Goal: Entertainment & Leisure: Consume media (video, audio)

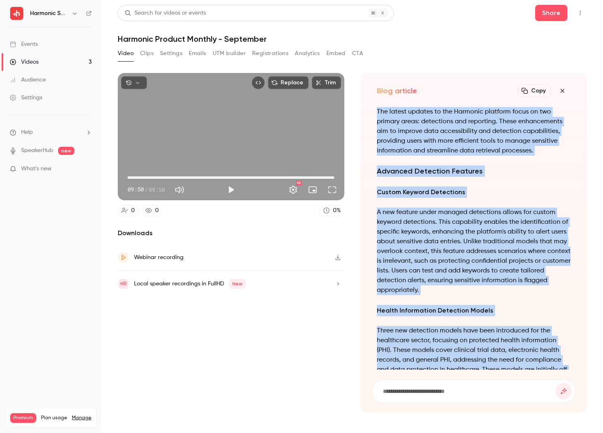
scroll to position [-313, 0]
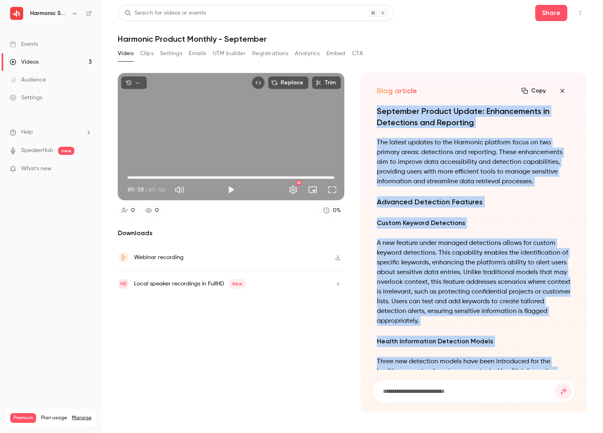
click at [132, 176] on span "09:50" at bounding box center [230, 177] width 207 height 13
click at [231, 188] on button "Play" at bounding box center [231, 190] width 16 height 16
click at [294, 190] on button "Settings" at bounding box center [293, 190] width 16 height 16
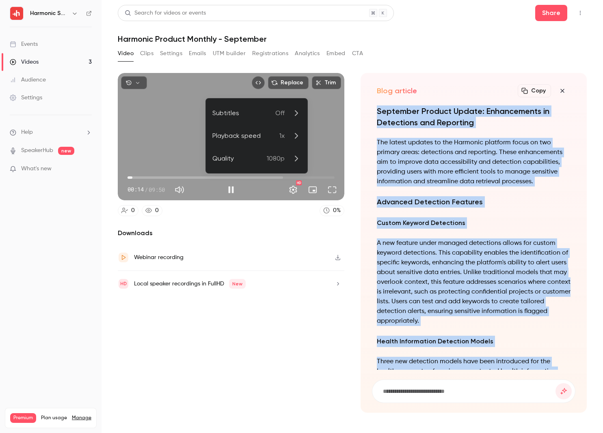
click at [295, 139] on icon at bounding box center [296, 136] width 10 height 10
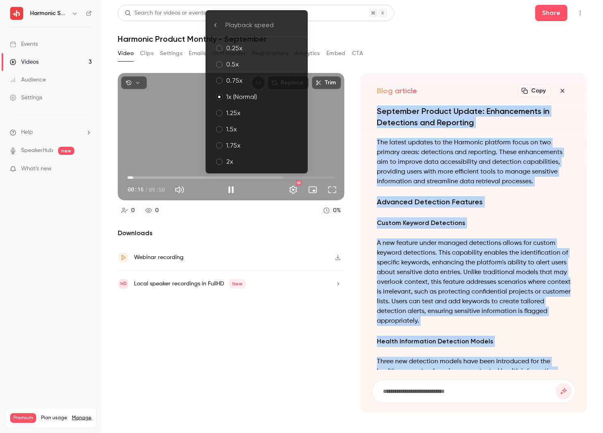
click at [251, 128] on div "1.5x" at bounding box center [263, 130] width 75 height 10
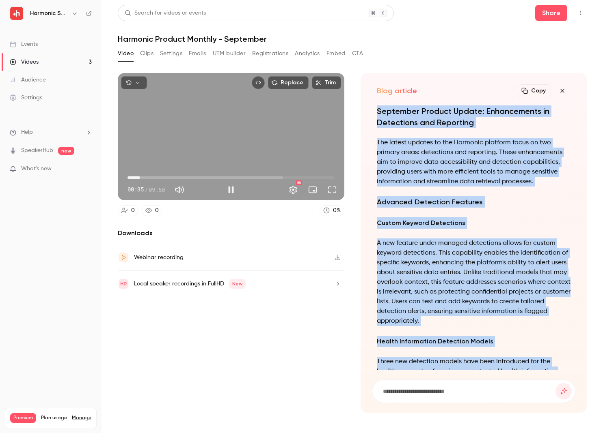
click at [140, 177] on span "00:35" at bounding box center [230, 177] width 207 height 13
click at [147, 177] on span "00:56" at bounding box center [230, 177] width 207 height 13
click at [153, 178] on span "00:57" at bounding box center [230, 177] width 207 height 13
click at [149, 177] on span "01:01" at bounding box center [230, 177] width 207 height 13
click at [232, 193] on button "Pause" at bounding box center [231, 190] width 16 height 16
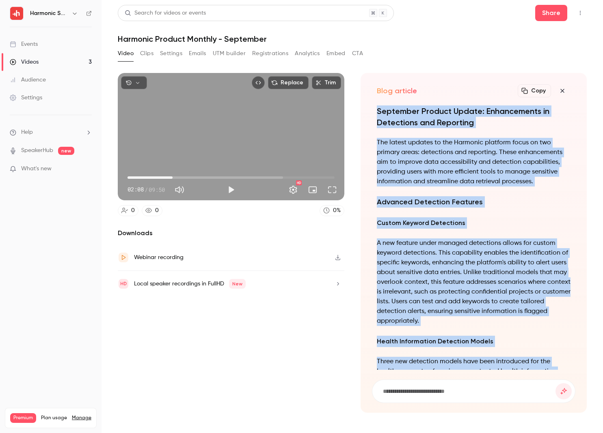
click at [173, 178] on span "02:08" at bounding box center [172, 178] width 2 height 2
click at [170, 178] on span "02:00" at bounding box center [169, 178] width 2 height 2
click at [229, 192] on button "Play" at bounding box center [231, 190] width 16 height 16
click at [231, 192] on button "Pause" at bounding box center [231, 190] width 16 height 16
click at [152, 177] on span "02:02" at bounding box center [230, 177] width 207 height 13
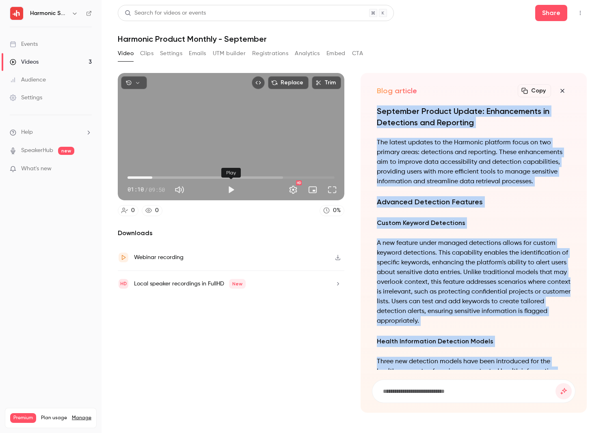
click at [229, 192] on button "Play" at bounding box center [231, 190] width 16 height 16
click at [234, 189] on button "Pause" at bounding box center [231, 190] width 16 height 16
click at [231, 191] on button "Play" at bounding box center [231, 190] width 16 height 16
click at [231, 191] on button "Pause" at bounding box center [231, 190] width 16 height 16
click at [231, 188] on button "Play" at bounding box center [231, 190] width 16 height 16
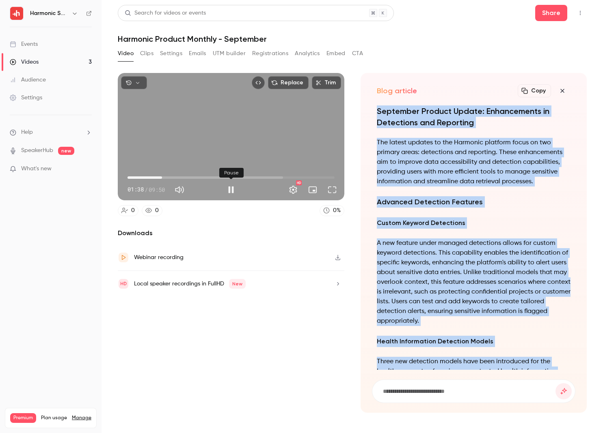
click at [231, 188] on button "Pause" at bounding box center [231, 190] width 16 height 16
click at [233, 192] on button "Play" at bounding box center [231, 190] width 16 height 16
click at [233, 192] on button "Pause" at bounding box center [231, 190] width 16 height 16
click at [234, 194] on button "Play" at bounding box center [231, 190] width 16 height 16
click at [231, 192] on button "Pause" at bounding box center [231, 190] width 16 height 16
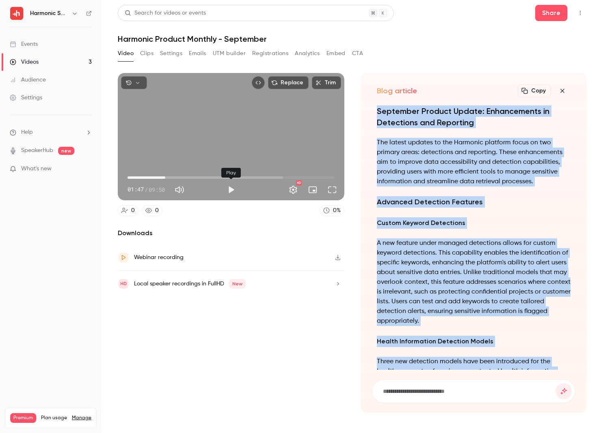
click at [228, 192] on button "Play" at bounding box center [231, 190] width 16 height 16
click at [230, 191] on button "Pause" at bounding box center [231, 190] width 16 height 16
click at [237, 191] on button "Play" at bounding box center [231, 190] width 16 height 16
click at [232, 191] on button "Pause" at bounding box center [231, 190] width 16 height 16
click at [232, 190] on button "Play" at bounding box center [231, 190] width 16 height 16
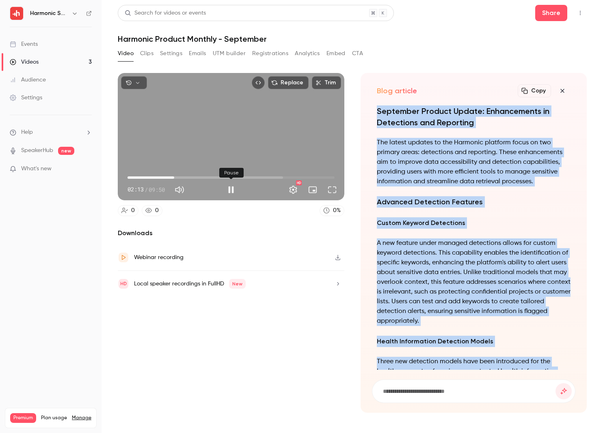
click at [235, 189] on button "Pause" at bounding box center [231, 190] width 16 height 16
click at [174, 177] on span "02:13" at bounding box center [174, 178] width 2 height 2
click at [174, 178] on span "02:12" at bounding box center [174, 178] width 2 height 2
click at [235, 190] on button "Play" at bounding box center [231, 190] width 16 height 16
click at [233, 191] on button "Pause" at bounding box center [231, 190] width 16 height 16
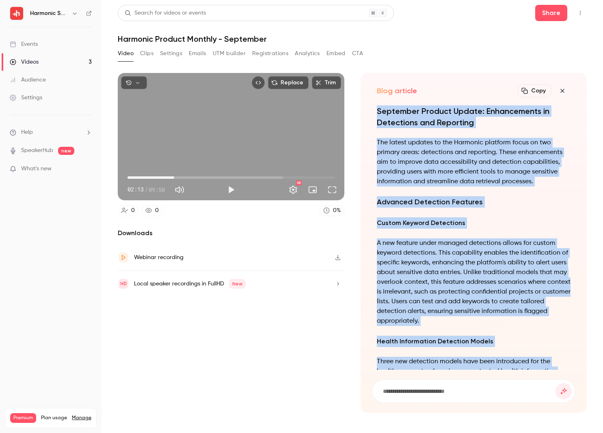
click at [231, 190] on button "Play" at bounding box center [231, 190] width 16 height 16
click at [231, 190] on button "Pause" at bounding box center [231, 190] width 16 height 16
click at [234, 191] on button "Play" at bounding box center [231, 190] width 16 height 16
click at [234, 191] on button "Pause" at bounding box center [231, 190] width 16 height 16
click at [231, 190] on button "Play" at bounding box center [231, 190] width 16 height 16
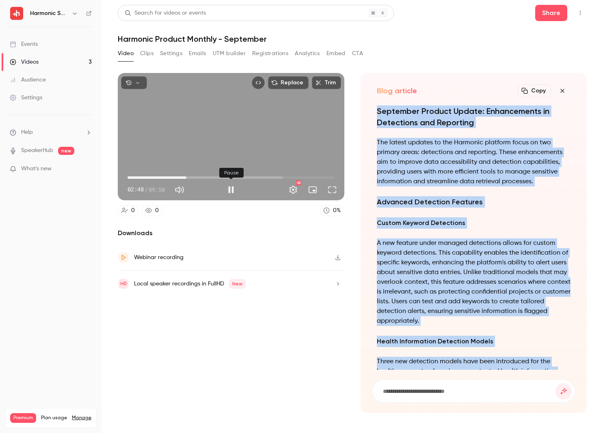
click at [233, 188] on button "Pause" at bounding box center [231, 190] width 16 height 16
click at [225, 191] on button "Play" at bounding box center [231, 190] width 16 height 16
click at [191, 177] on span "03:00" at bounding box center [191, 178] width 2 height 2
click at [194, 177] on span "03:06" at bounding box center [193, 178] width 2 height 2
click at [198, 178] on span "03:17" at bounding box center [196, 178] width 2 height 2
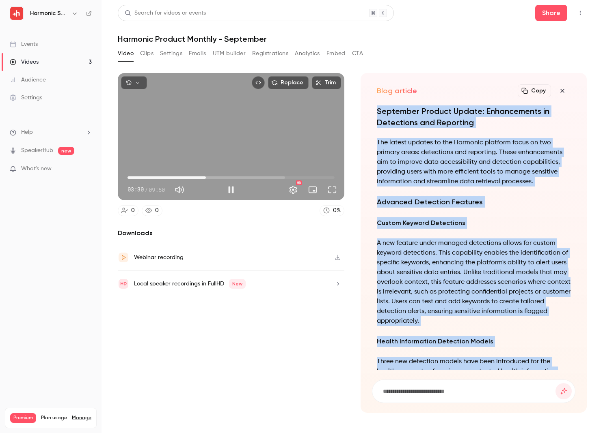
click at [206, 178] on span "03:43" at bounding box center [230, 177] width 207 height 13
click at [210, 178] on span "03:56" at bounding box center [230, 177] width 207 height 13
click at [216, 178] on span "04:00" at bounding box center [230, 177] width 207 height 13
click at [222, 178] on span "04:16" at bounding box center [230, 177] width 207 height 13
click at [227, 177] on span "04:45" at bounding box center [230, 177] width 207 height 13
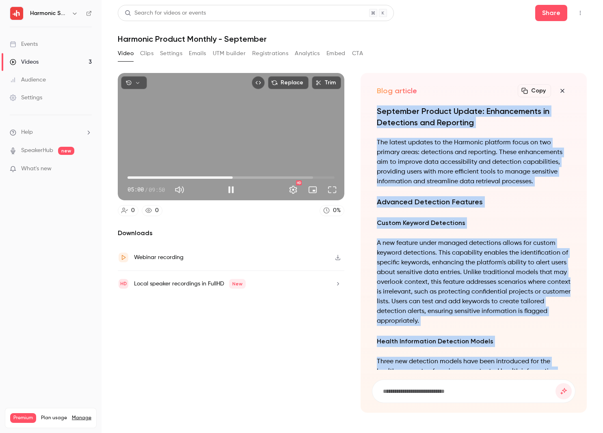
click at [233, 178] on span "05:00" at bounding box center [230, 177] width 207 height 13
click at [233, 192] on button "Pause" at bounding box center [231, 190] width 16 height 16
click at [230, 190] on button "Play" at bounding box center [231, 190] width 16 height 16
click at [230, 190] on button "Pause" at bounding box center [231, 190] width 16 height 16
click at [231, 190] on button "Play" at bounding box center [231, 190] width 16 height 16
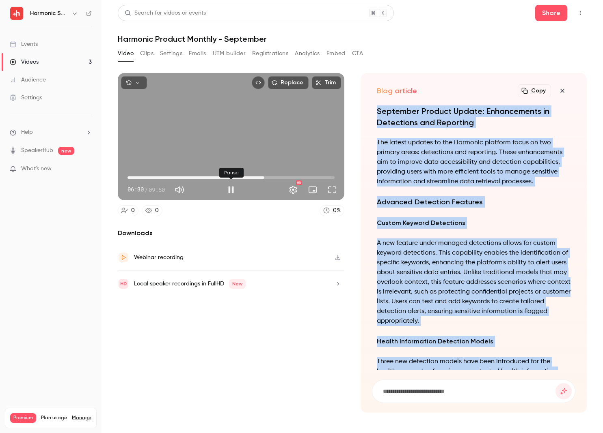
click at [229, 189] on button "Pause" at bounding box center [231, 190] width 16 height 16
click at [232, 192] on button "Play" at bounding box center [231, 190] width 16 height 16
click at [228, 188] on button "Pause" at bounding box center [231, 190] width 16 height 16
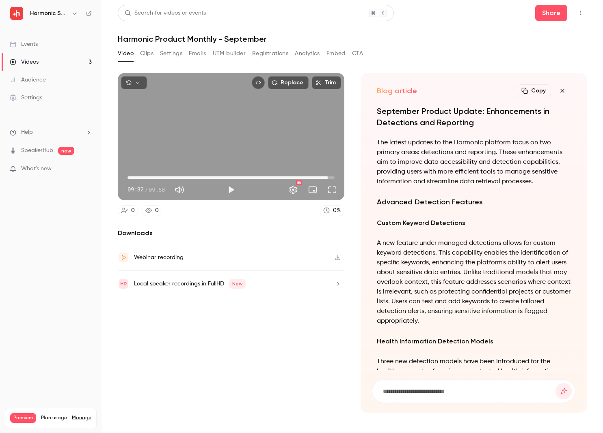
click at [324, 268] on div "Webinar recording" at bounding box center [231, 258] width 226 height 26
type input "*****"
